Goal: Find specific page/section: Find specific page/section

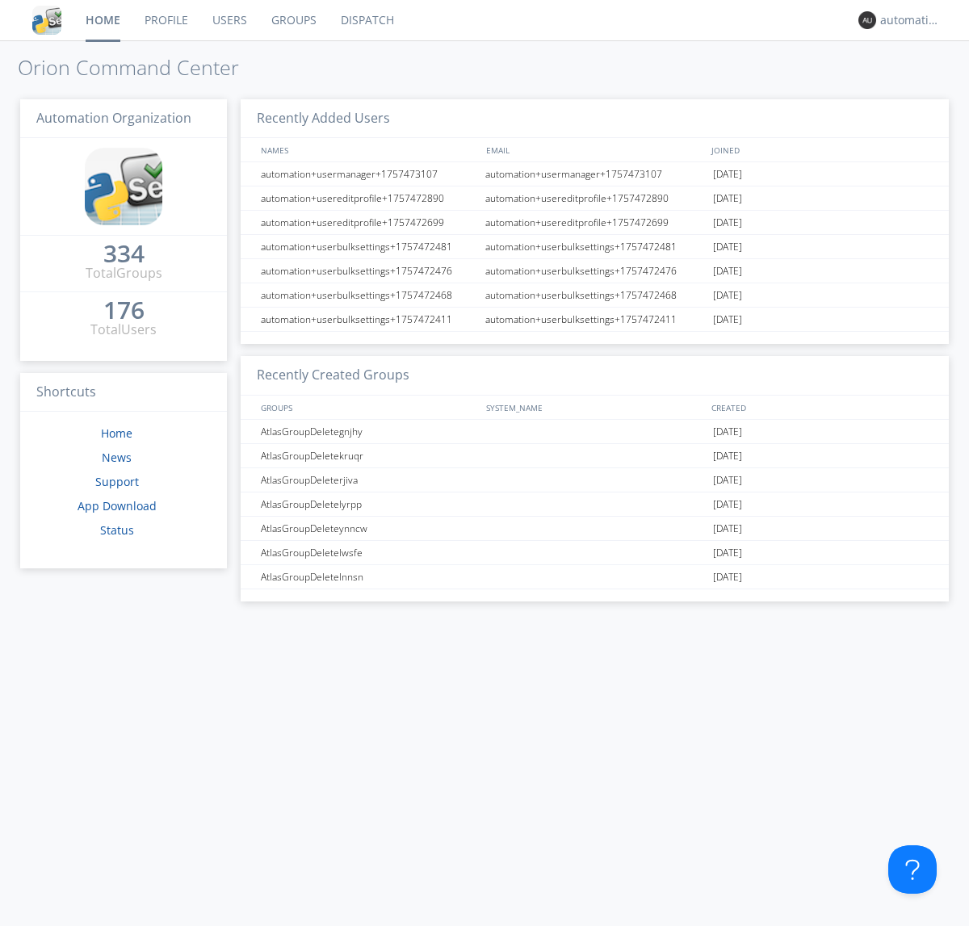
click at [366, 20] on link "Dispatch" at bounding box center [368, 20] width 78 height 40
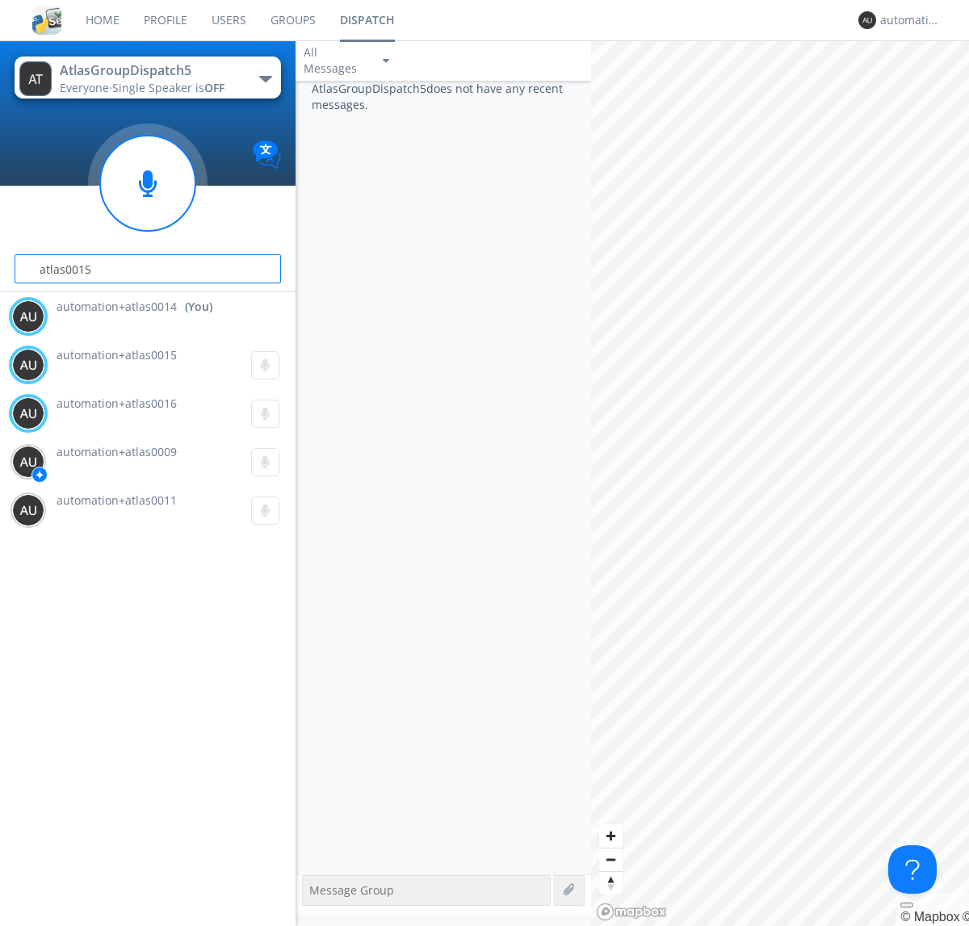
type input "atlas0015"
type input "atlas0016"
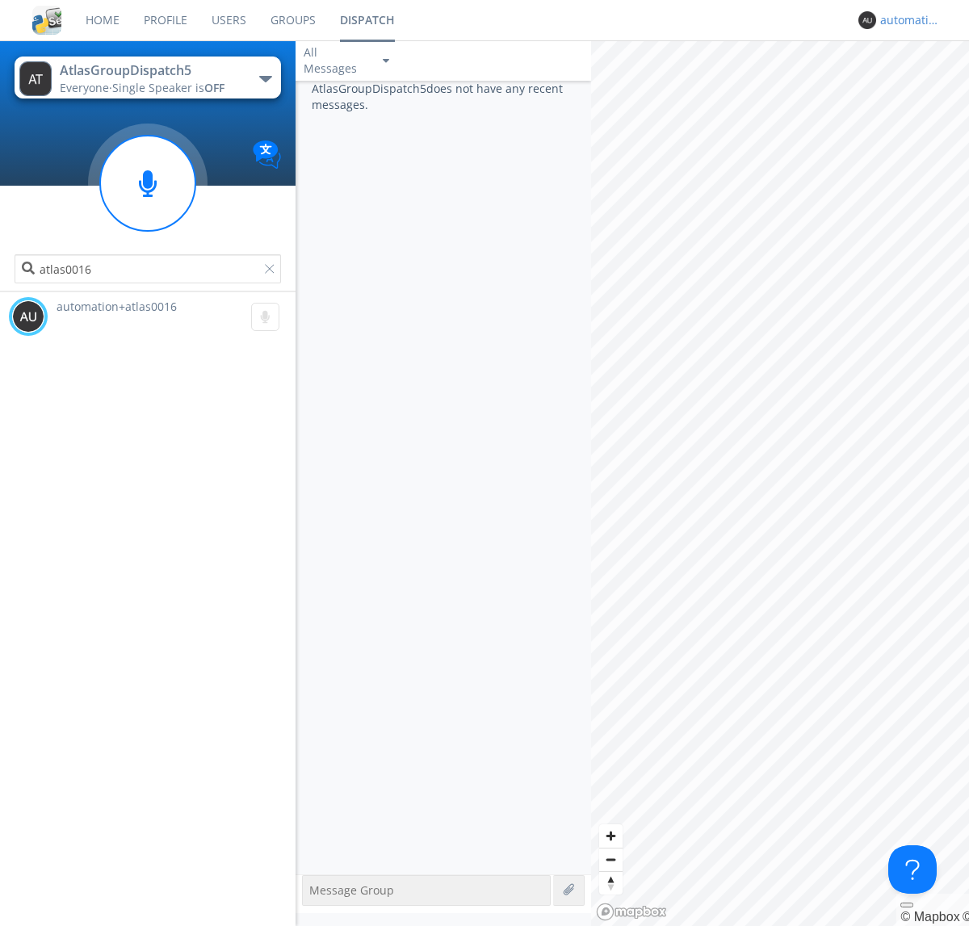
click at [906, 20] on div "automation+atlas0014" at bounding box center [910, 20] width 61 height 16
